Goal: Check status: Check status

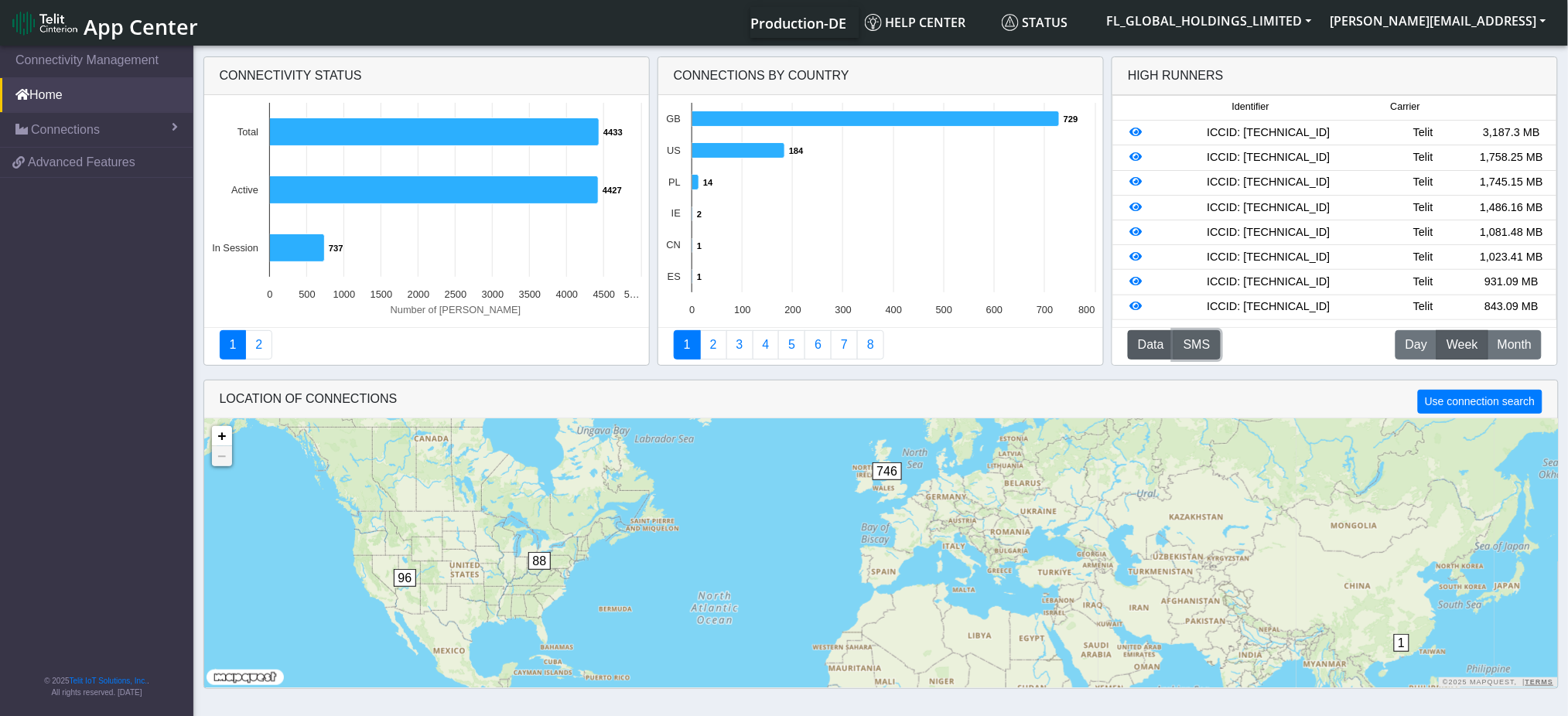
click at [1201, 346] on button "SMS" at bounding box center [1197, 344] width 47 height 29
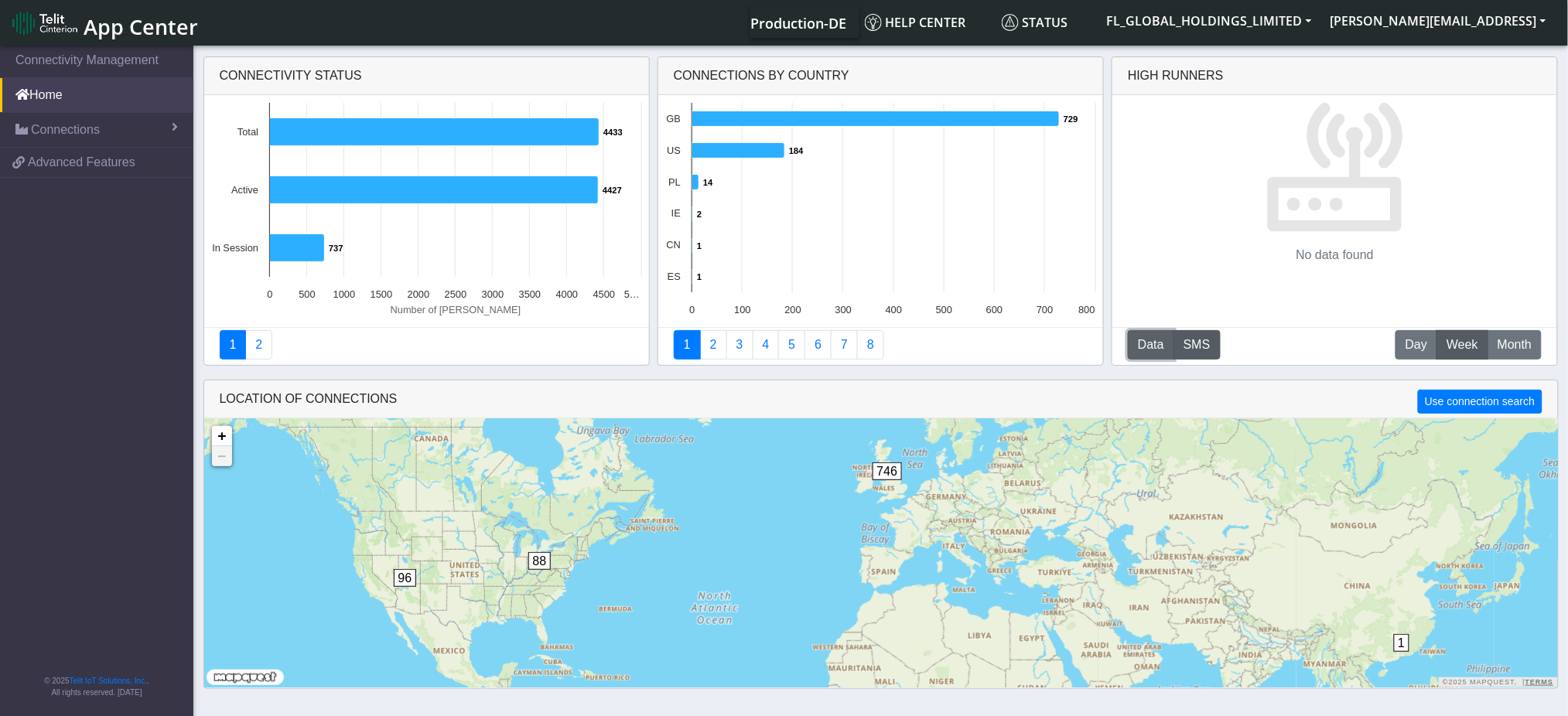
click at [1148, 338] on button "Data" at bounding box center [1152, 344] width 47 height 29
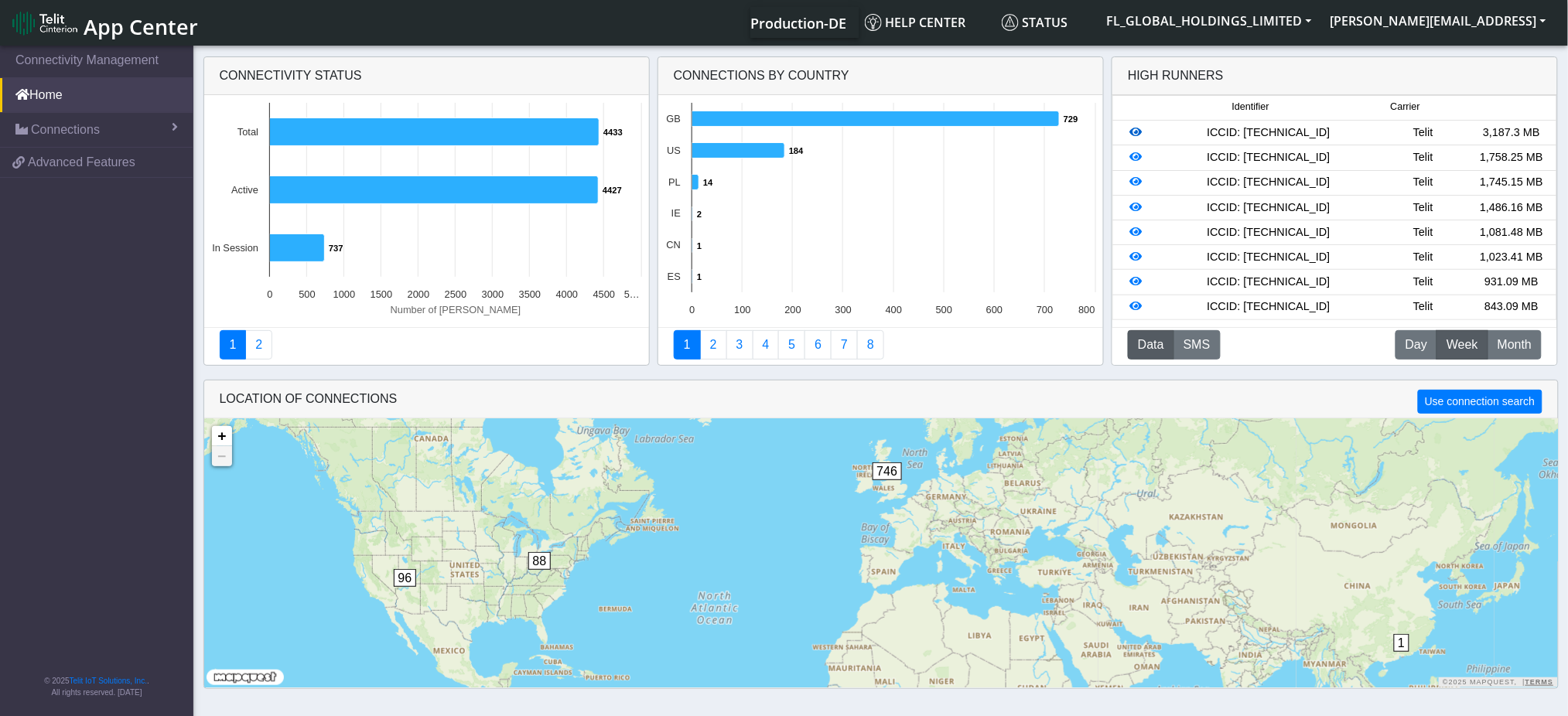
click at [1137, 136] on icon at bounding box center [1136, 133] width 12 height 11
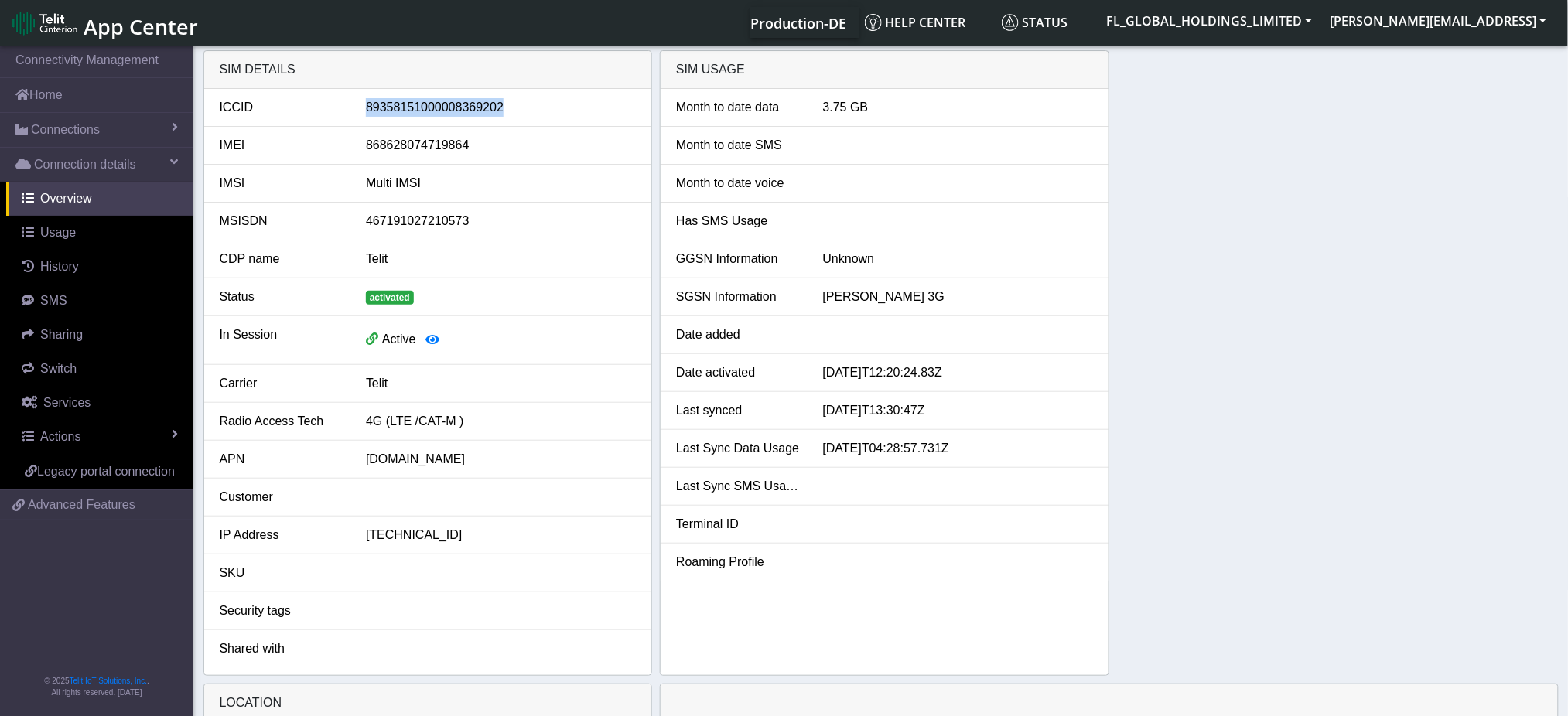
drag, startPoint x: 499, startPoint y: 109, endPoint x: 369, endPoint y: 115, distance: 130.1
click at [369, 115] on div "89358151000008369202" at bounding box center [501, 107] width 294 height 19
click at [368, 111] on div "89358151000008369202" at bounding box center [501, 107] width 294 height 19
drag, startPoint x: 366, startPoint y: 108, endPoint x: 508, endPoint y: 108, distance: 142.0
click at [508, 108] on div "89358151000008369202" at bounding box center [501, 107] width 294 height 19
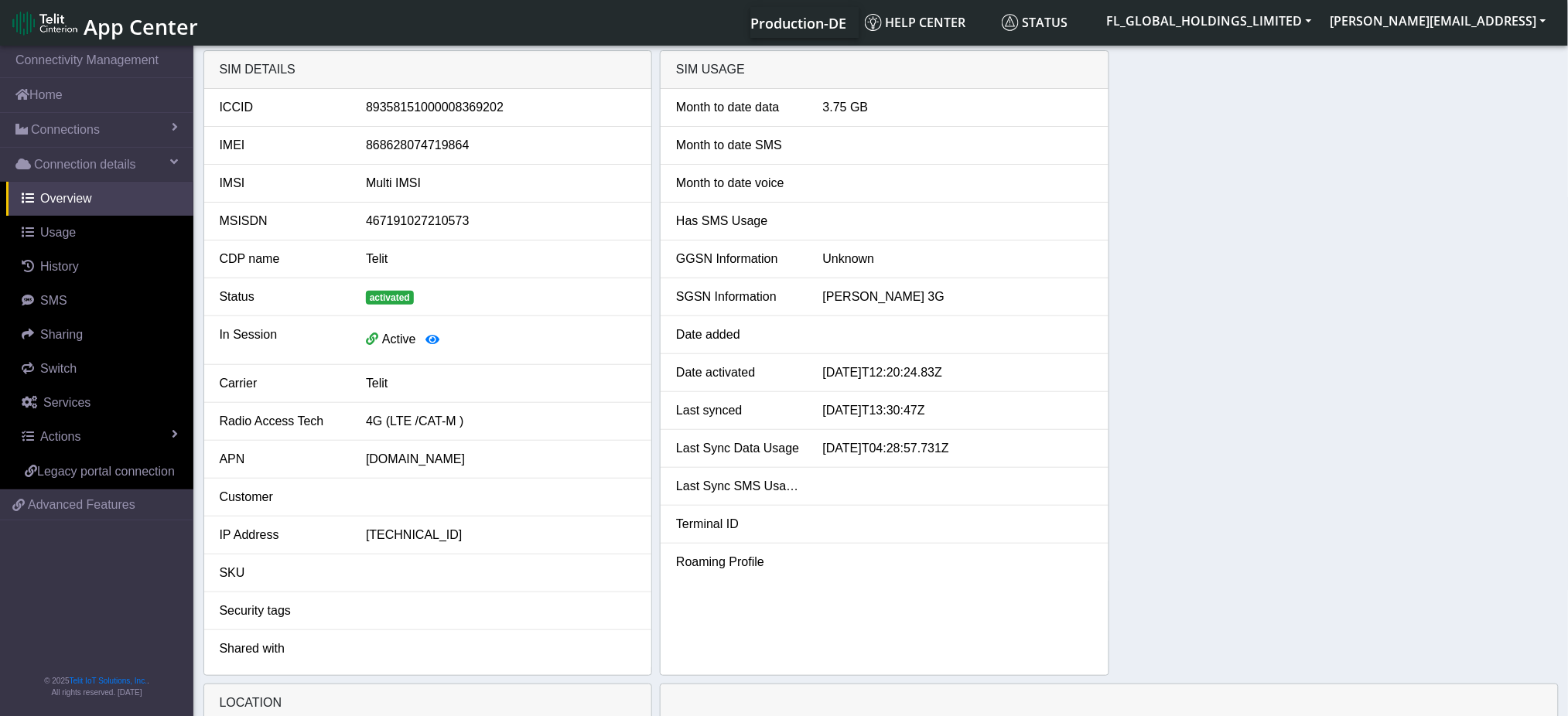
click at [466, 140] on div "868628074719864" at bounding box center [501, 146] width 294 height 19
drag, startPoint x: 466, startPoint y: 146, endPoint x: 369, endPoint y: 145, distance: 97.0
click at [368, 145] on div "868628074719864" at bounding box center [501, 146] width 294 height 19
click at [375, 108] on div "89358151000008369202" at bounding box center [501, 107] width 294 height 19
drag, startPoint x: 366, startPoint y: 108, endPoint x: 501, endPoint y: 104, distance: 135.1
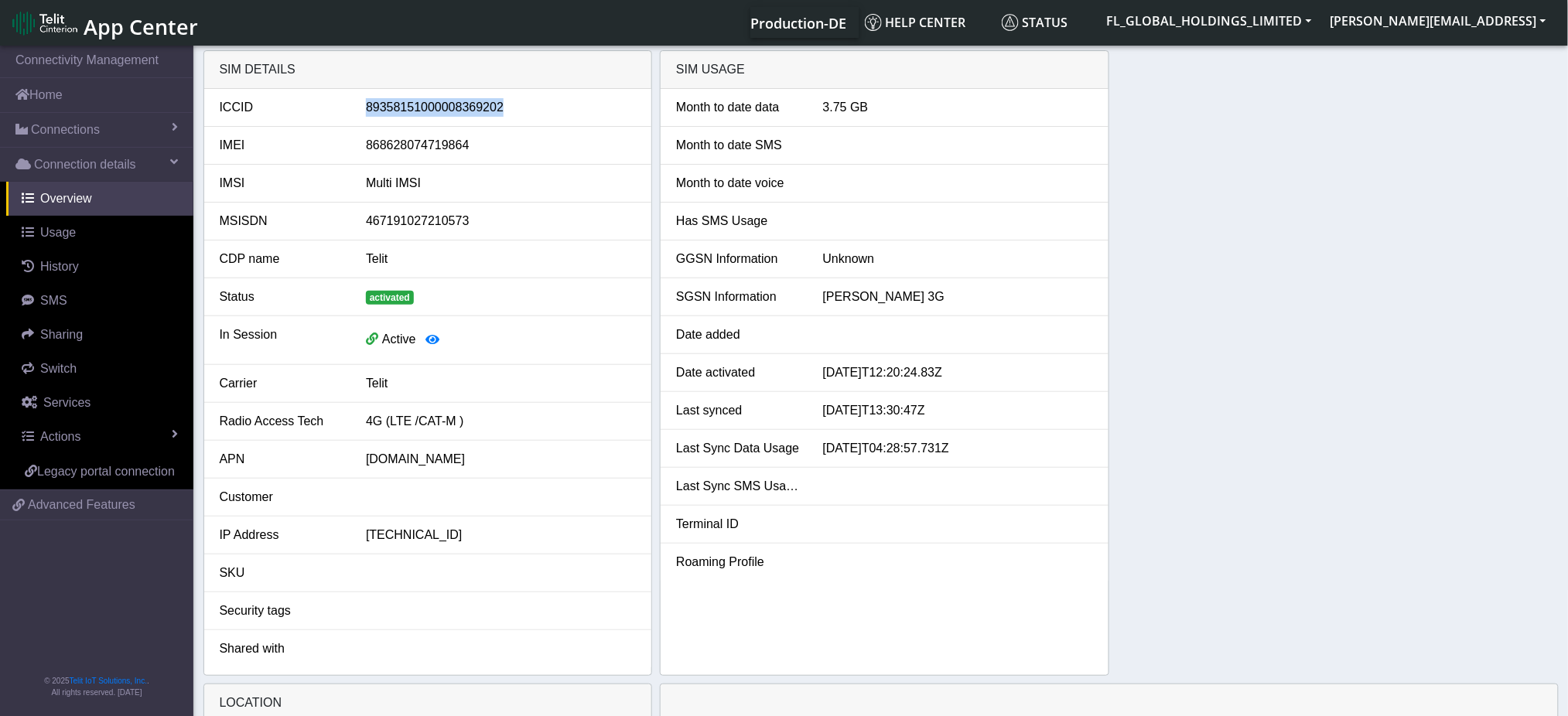
click at [501, 104] on div "89358151000008369202" at bounding box center [501, 107] width 294 height 19
click at [68, 234] on span "Usage" at bounding box center [58, 233] width 36 height 13
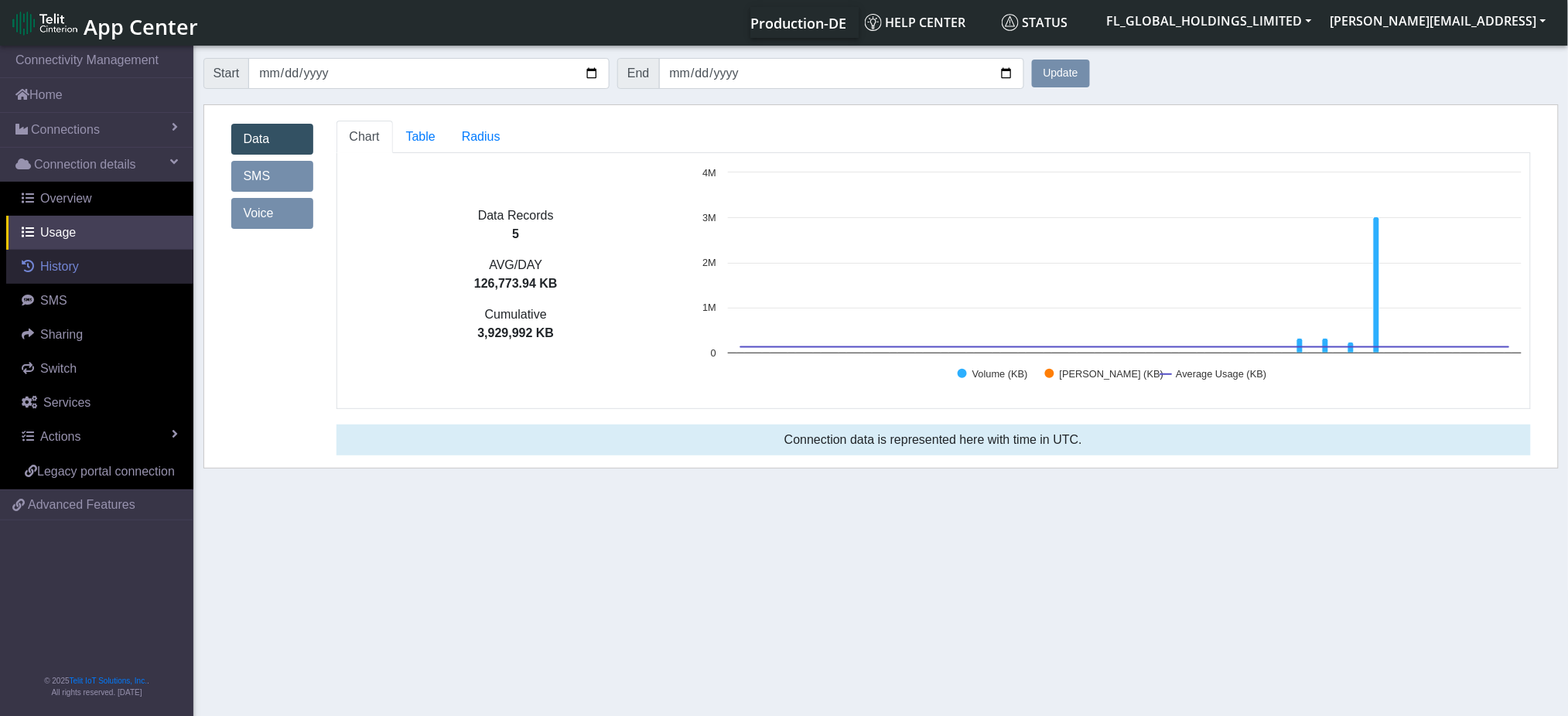
click at [58, 266] on span "History" at bounding box center [59, 266] width 38 height 13
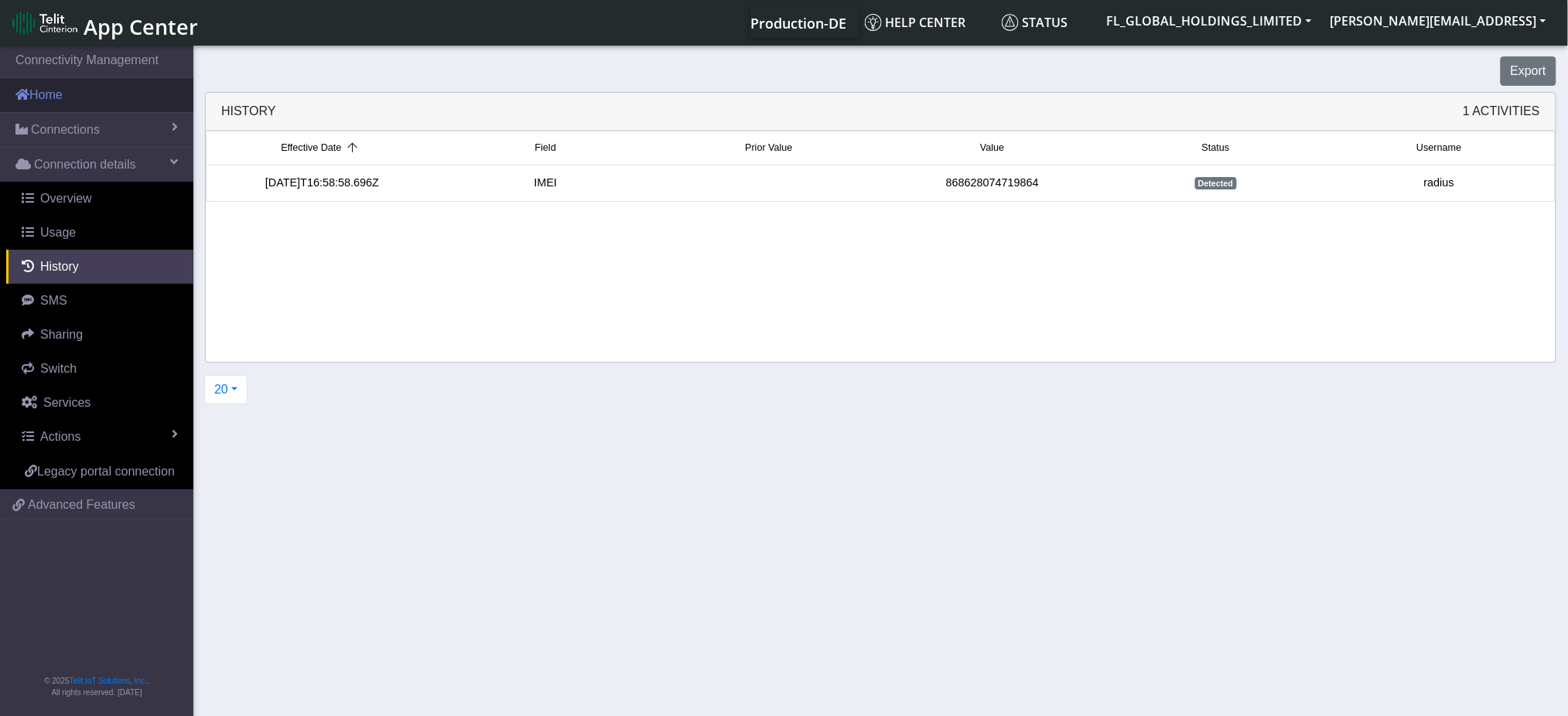
click at [40, 79] on link "Home" at bounding box center [96, 95] width 194 height 34
